Goal: Use online tool/utility: Utilize a website feature to perform a specific function

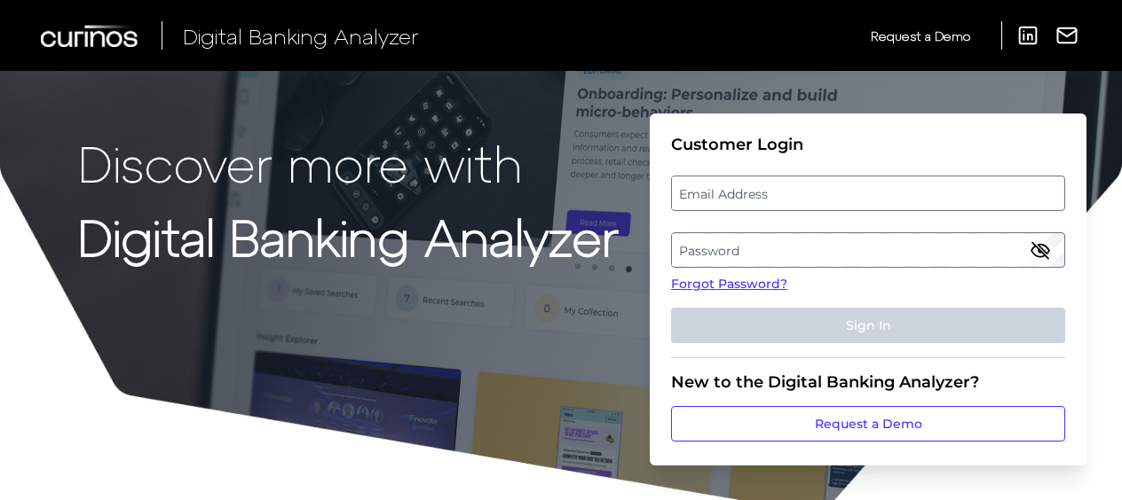
click at [752, 197] on label "Email Address" at bounding box center [867, 193] width 391 height 32
click at [752, 197] on input "email" at bounding box center [868, 193] width 394 height 35
type input "[EMAIL_ADDRESS][DOMAIN_NAME]"
click at [772, 247] on label "Password" at bounding box center [867, 250] width 391 height 32
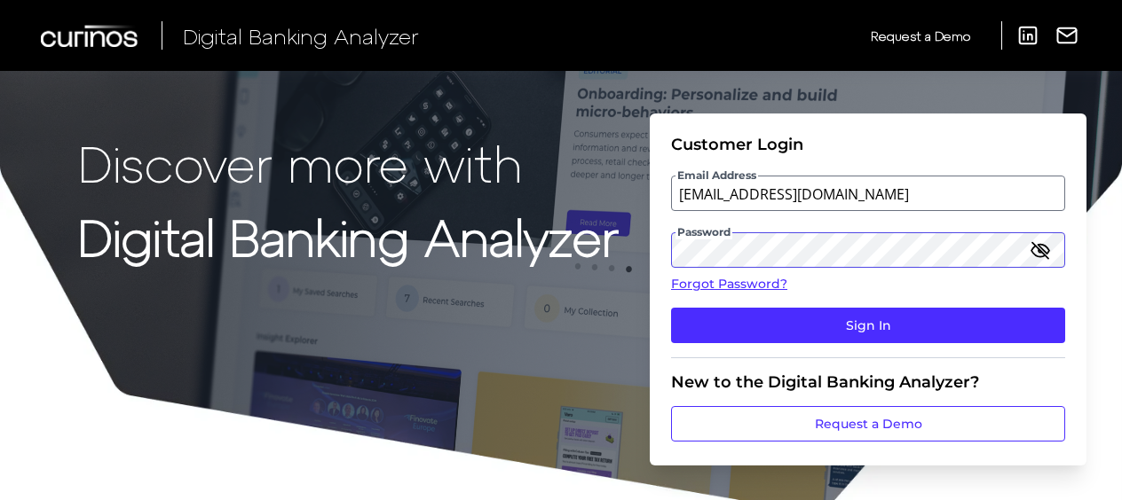
click at [671, 308] on button "Sign In" at bounding box center [868, 325] width 394 height 35
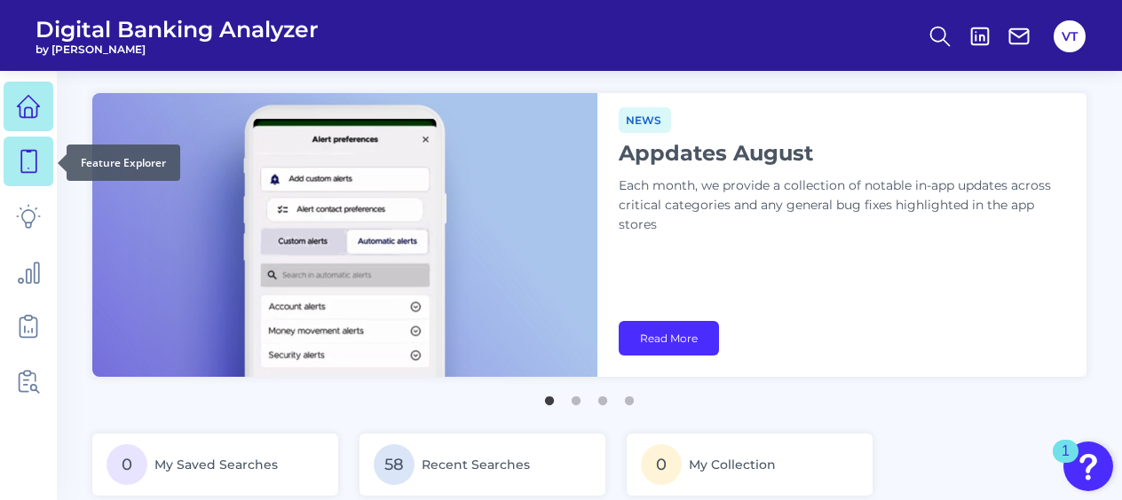
click at [35, 155] on icon at bounding box center [28, 162] width 15 height 22
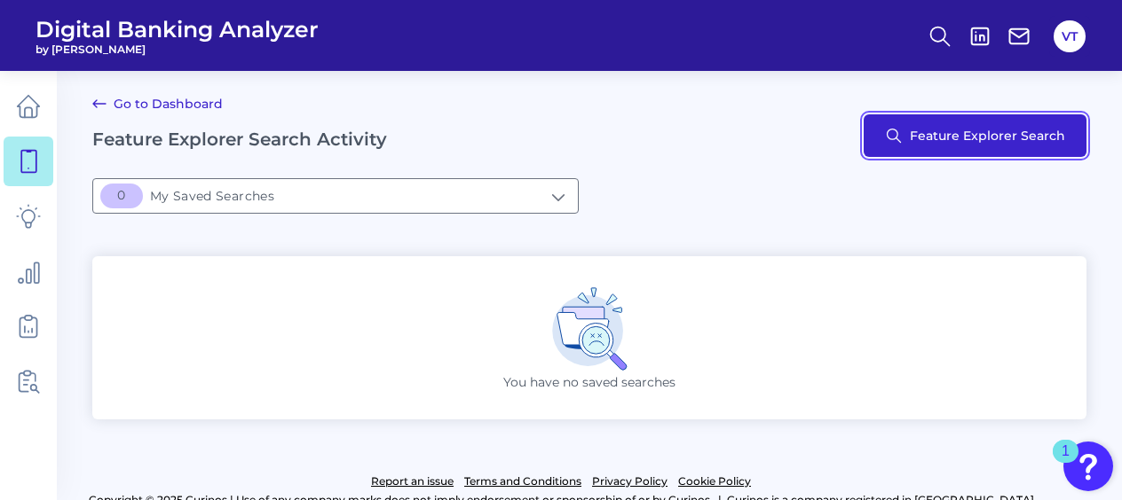
click at [883, 121] on button "Feature Explorer Search" at bounding box center [974, 135] width 223 height 43
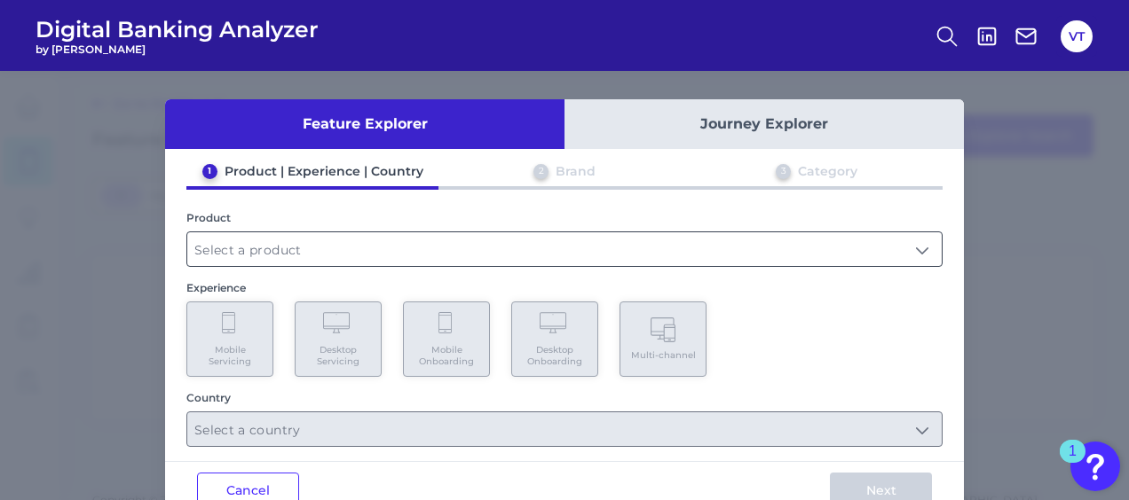
click at [624, 243] on input "text" at bounding box center [564, 249] width 754 height 34
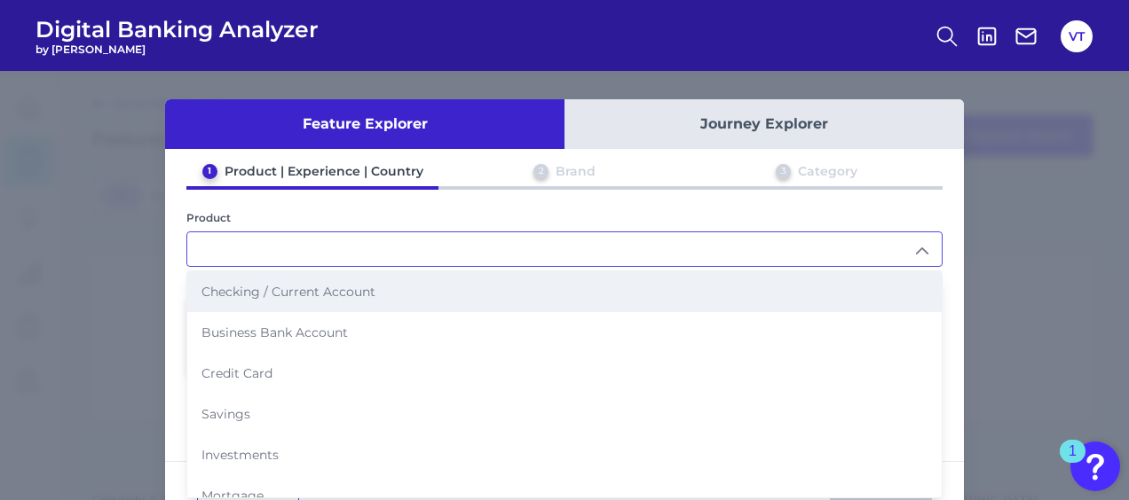
click at [575, 287] on li "Checking / Current Account" at bounding box center [564, 292] width 754 height 41
type input "Checking / Current Account"
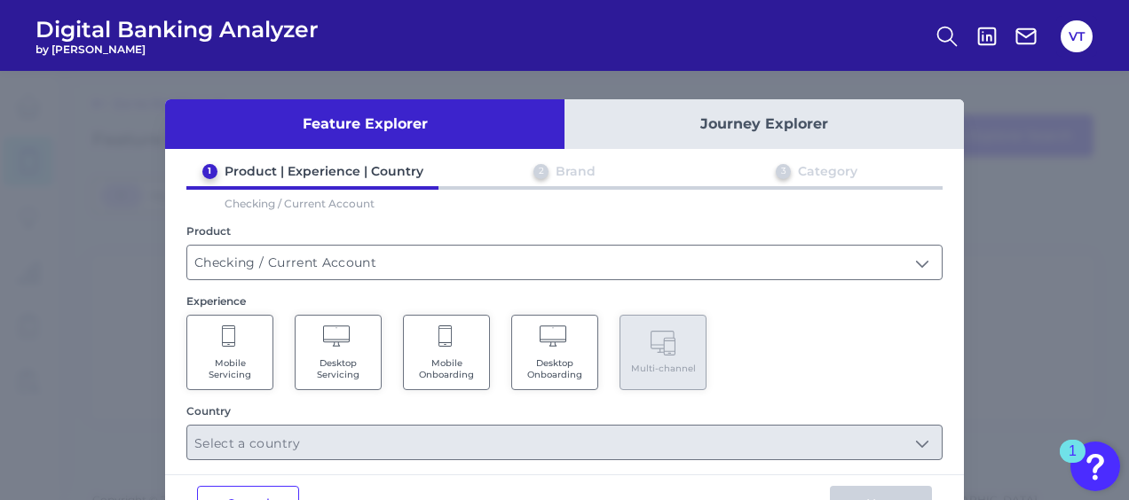
click at [464, 358] on span "Mobile Onboarding" at bounding box center [446, 369] width 67 height 23
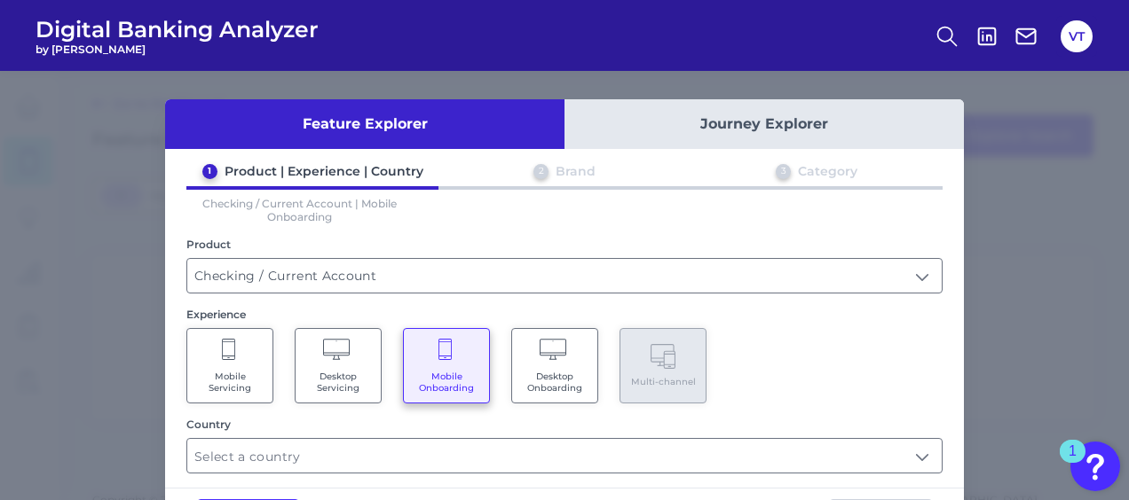
scroll to position [69, 0]
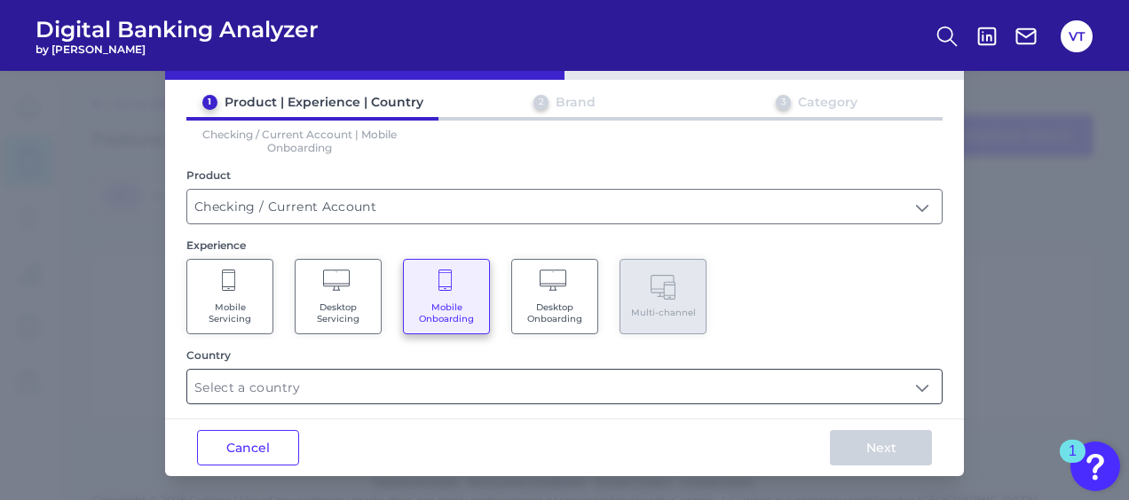
click at [461, 376] on input "text" at bounding box center [564, 387] width 754 height 34
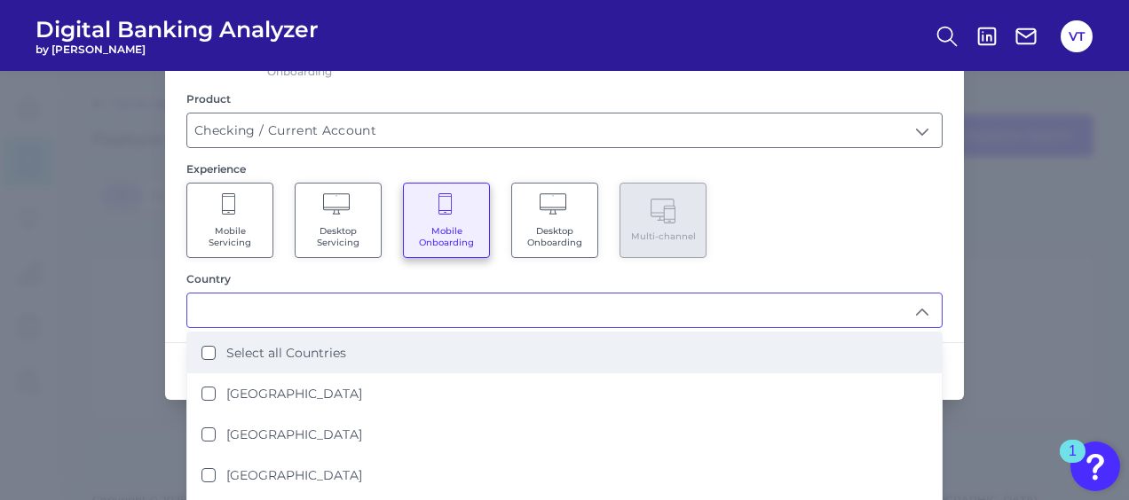
scroll to position [202, 0]
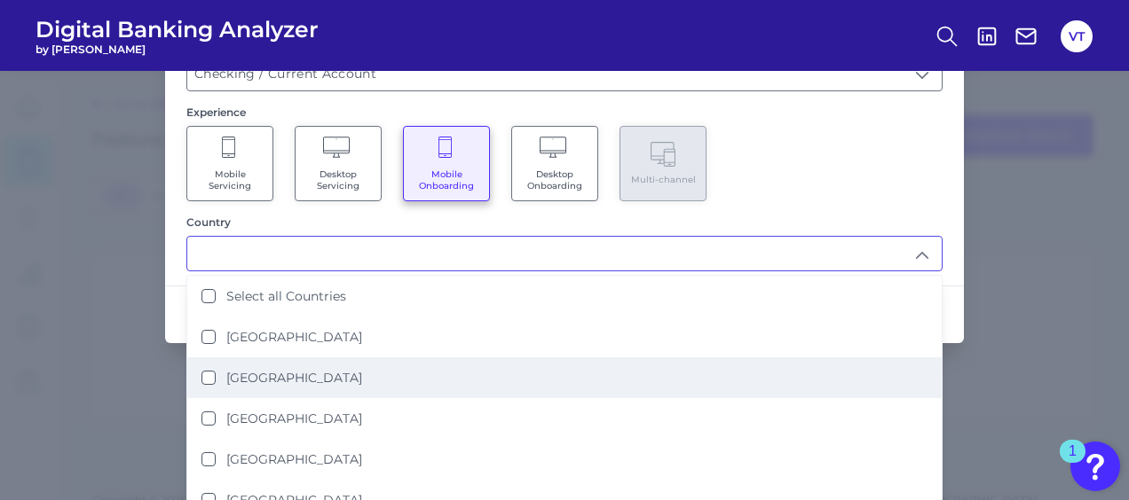
drag, startPoint x: 307, startPoint y: 374, endPoint x: 337, endPoint y: 370, distance: 30.5
click at [307, 374] on li "[GEOGRAPHIC_DATA]" at bounding box center [564, 378] width 754 height 41
type input "[GEOGRAPHIC_DATA]"
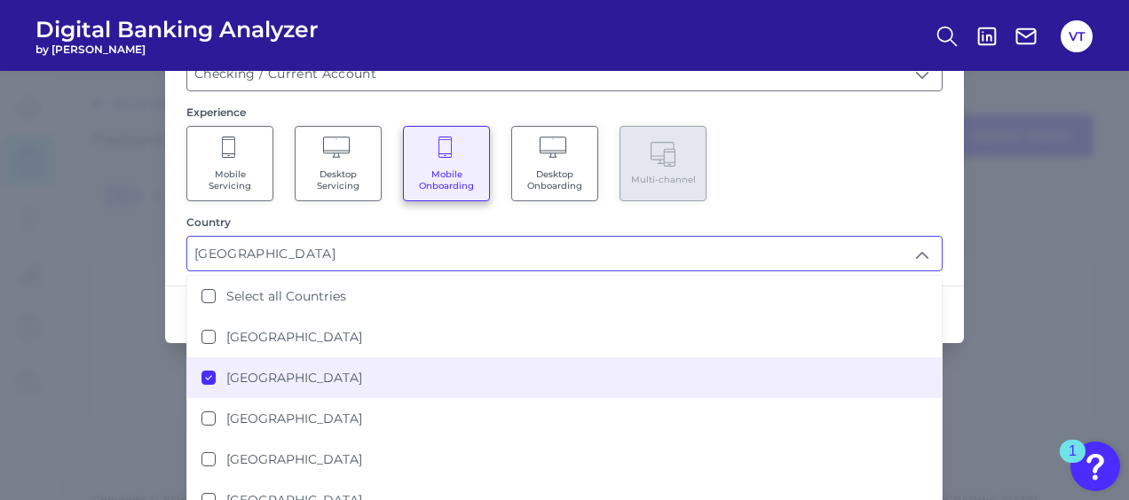
click at [827, 203] on div "1 Product | Experience | Country 2 Brand 3 Category Checking / Current Account …" at bounding box center [564, 116] width 799 height 311
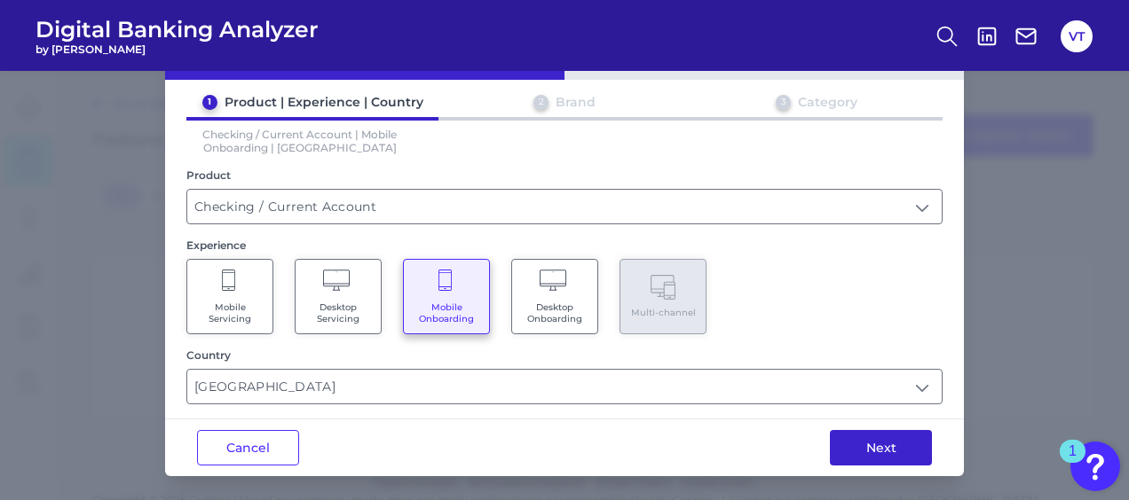
click at [886, 449] on button "Next" at bounding box center [881, 447] width 102 height 35
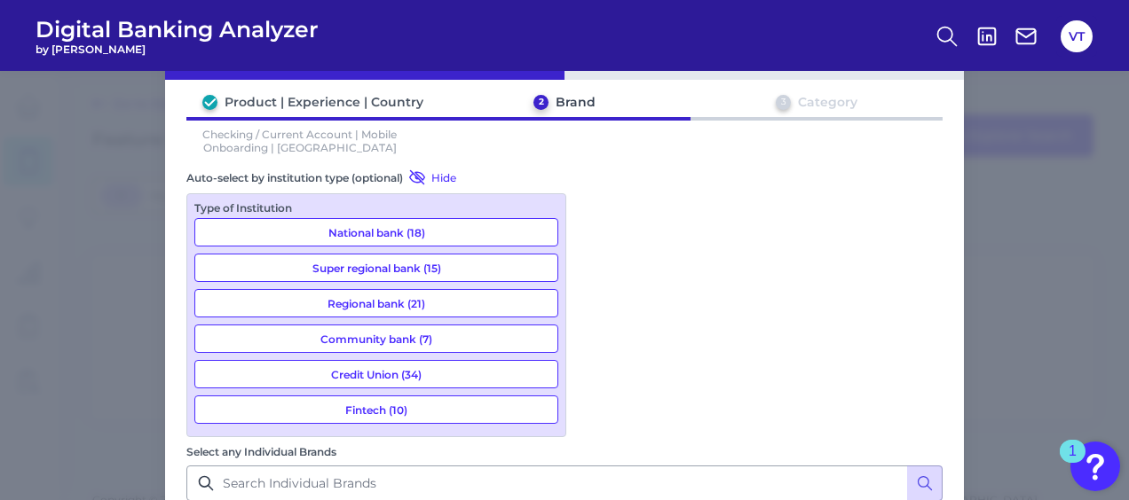
scroll to position [177, 0]
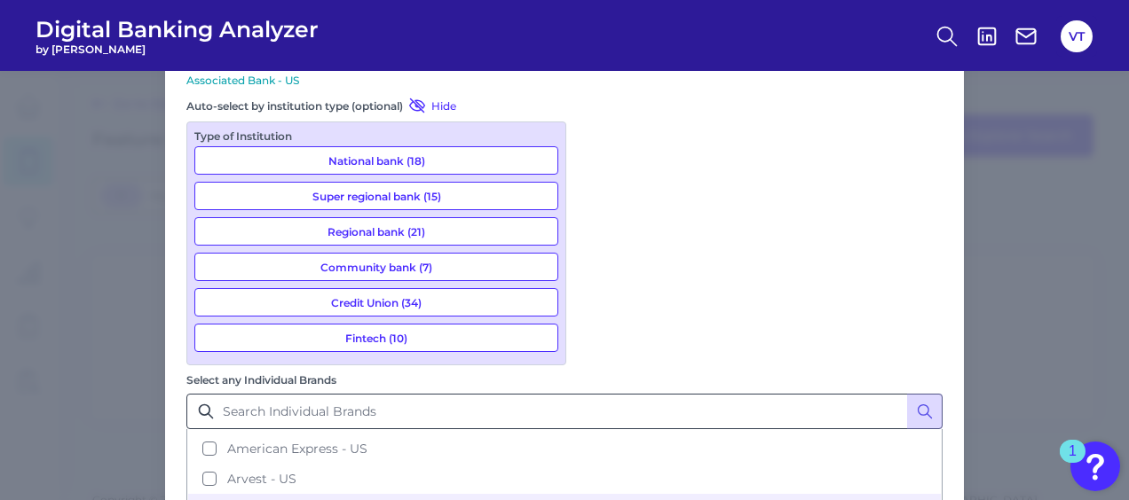
scroll to position [185, 0]
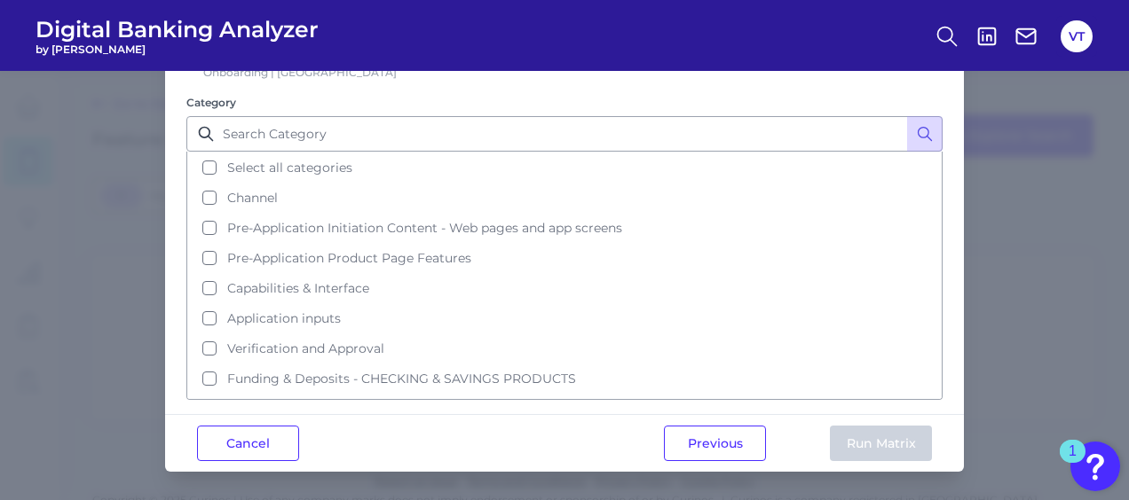
scroll to position [0, 0]
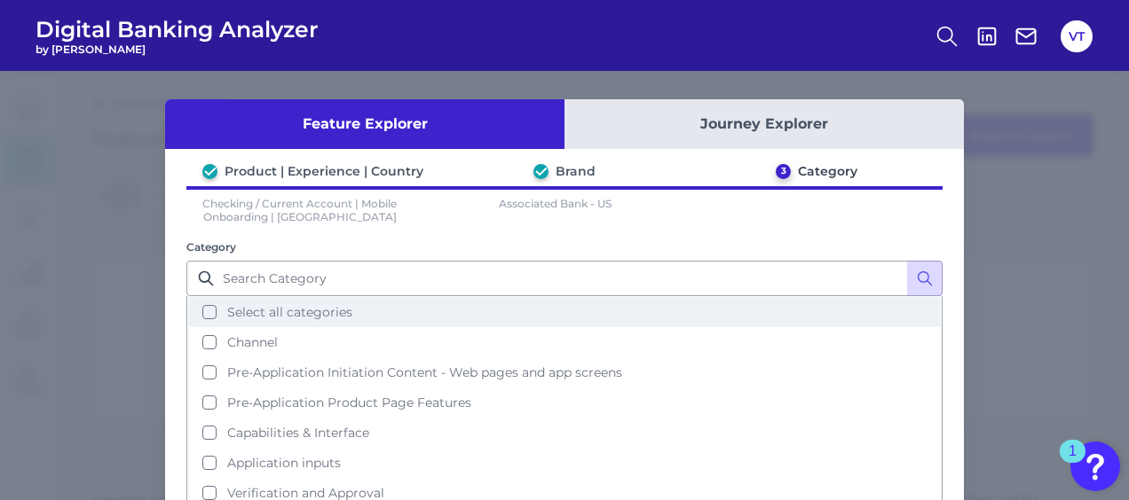
click at [295, 312] on span "Select all categories" at bounding box center [289, 312] width 125 height 16
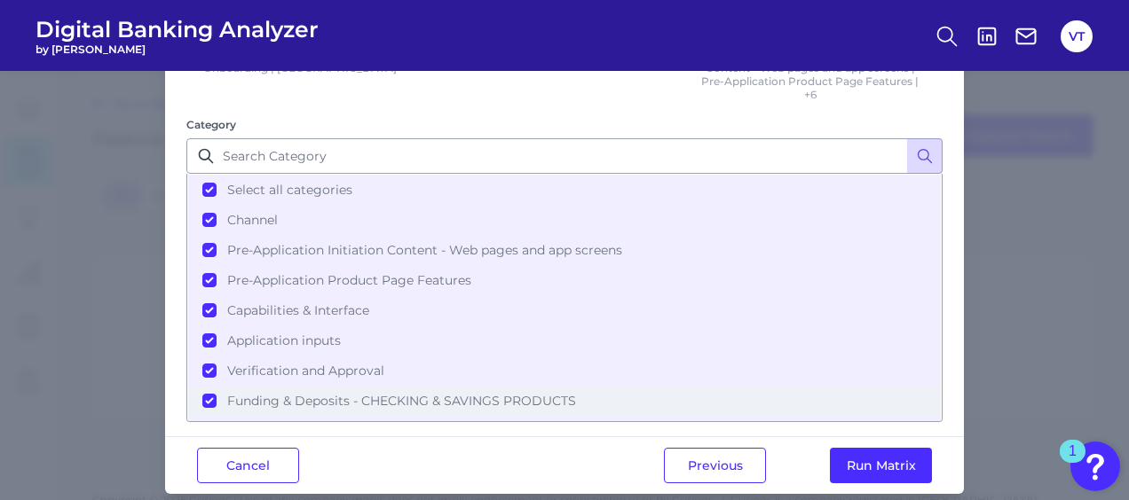
scroll to position [168, 0]
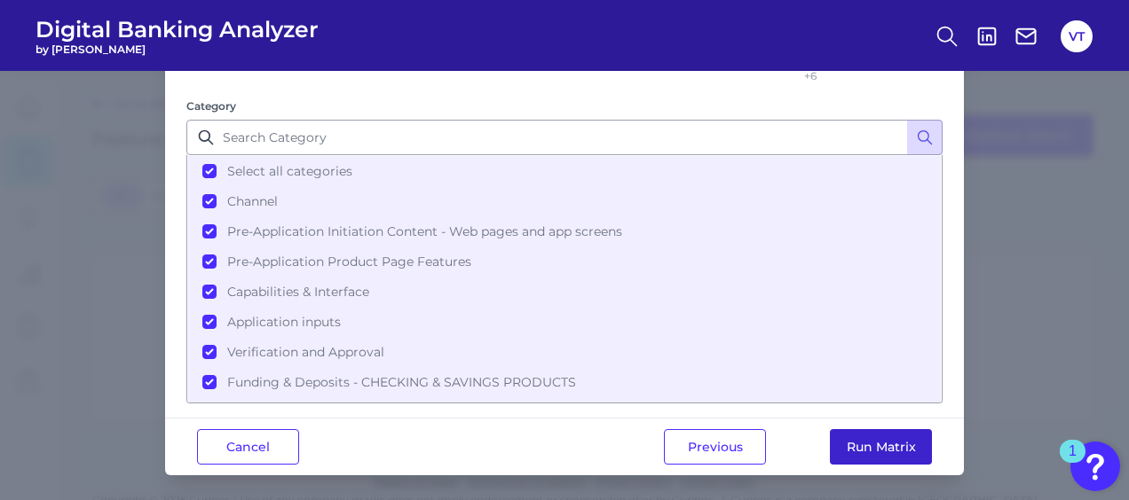
click at [875, 435] on button "Run Matrix" at bounding box center [881, 446] width 102 height 35
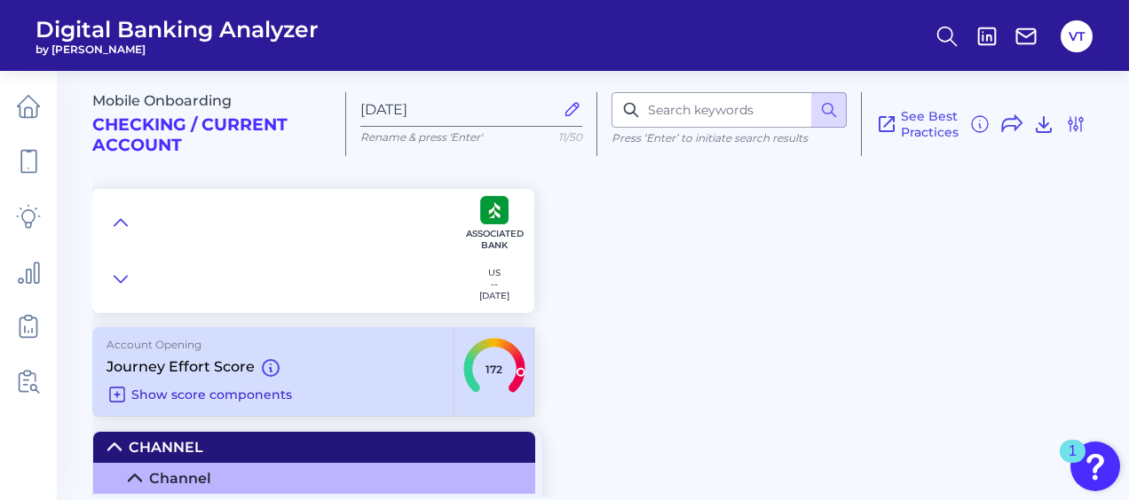
click at [119, 392] on icon at bounding box center [116, 394] width 21 height 21
